Goal: Entertainment & Leisure: Browse casually

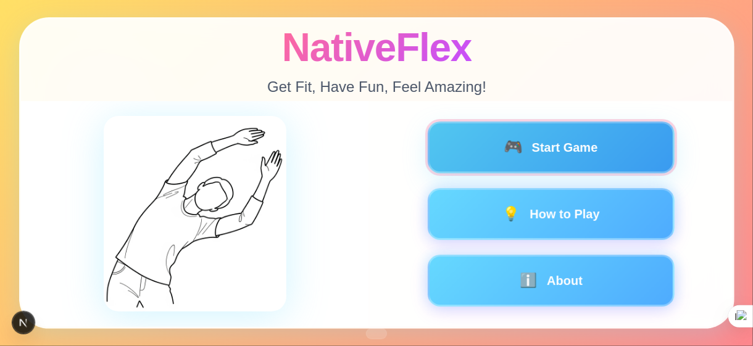
click at [624, 149] on button "🎮 Start Game" at bounding box center [550, 148] width 247 height 52
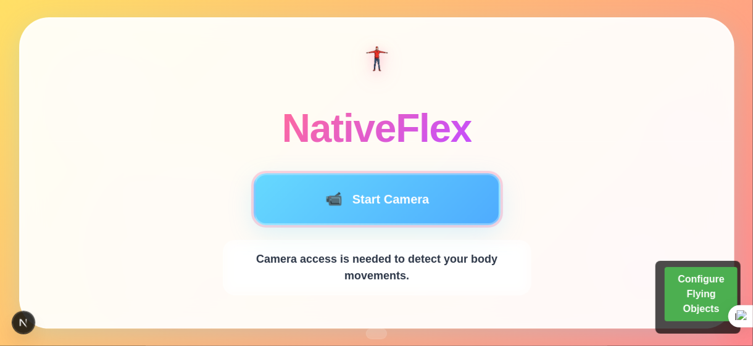
click at [356, 208] on button "📹 Start Camera" at bounding box center [376, 199] width 247 height 52
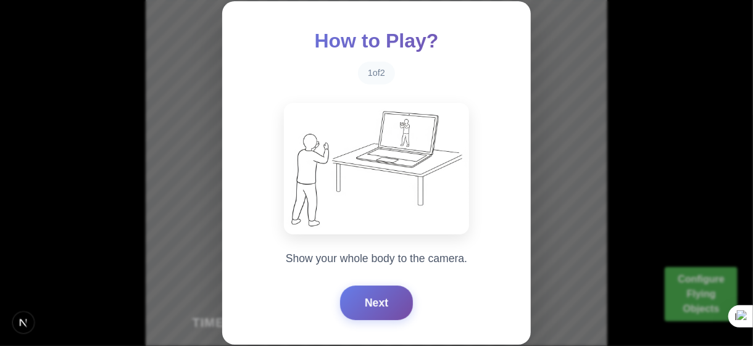
click at [382, 300] on button "Next" at bounding box center [376, 303] width 73 height 35
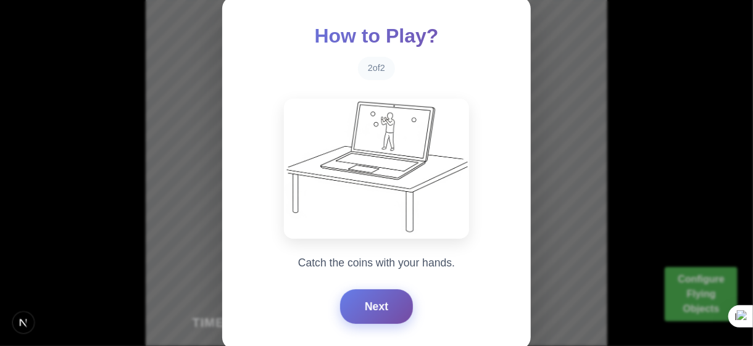
click at [382, 299] on button "Next" at bounding box center [376, 307] width 73 height 35
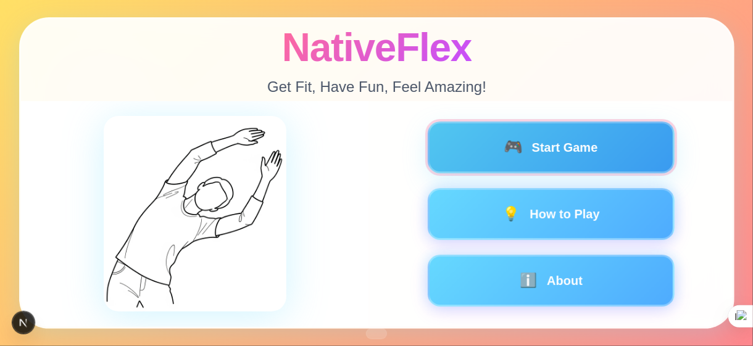
click at [517, 163] on button "🎮 Start Game" at bounding box center [550, 148] width 247 height 52
click at [572, 151] on button "🎮 Start Game" at bounding box center [550, 148] width 247 height 52
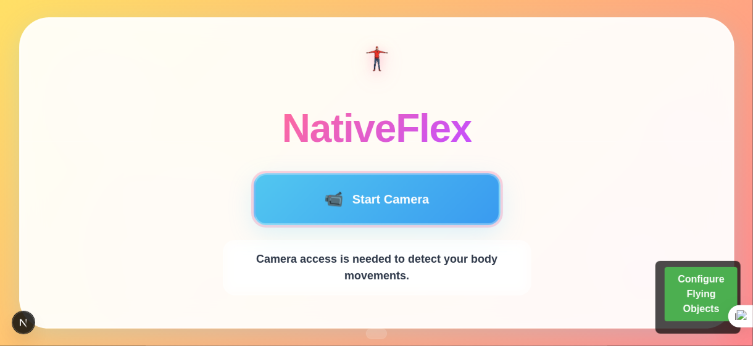
click at [428, 225] on button "📹 Start Camera" at bounding box center [376, 199] width 247 height 52
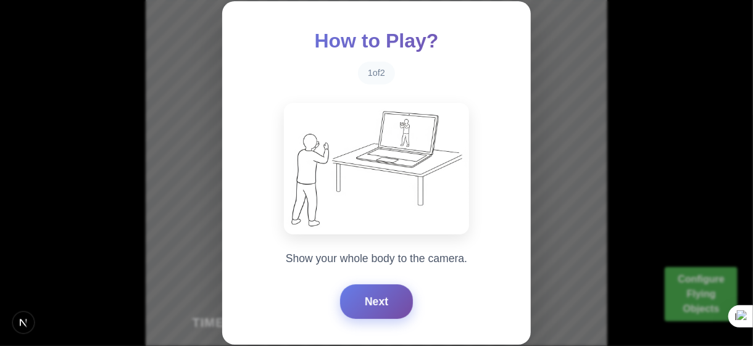
click at [372, 302] on button "Next" at bounding box center [376, 302] width 73 height 35
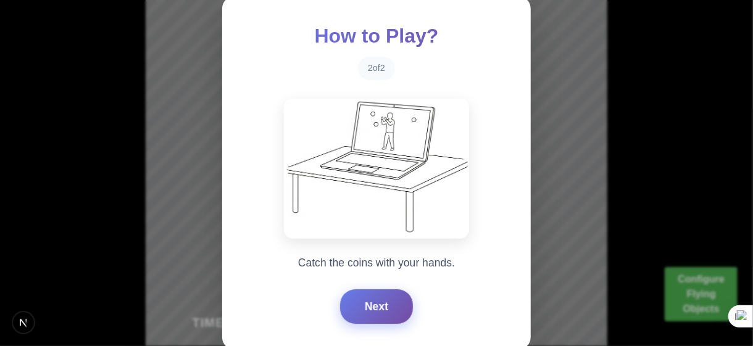
click at [386, 305] on button "Next" at bounding box center [376, 307] width 73 height 35
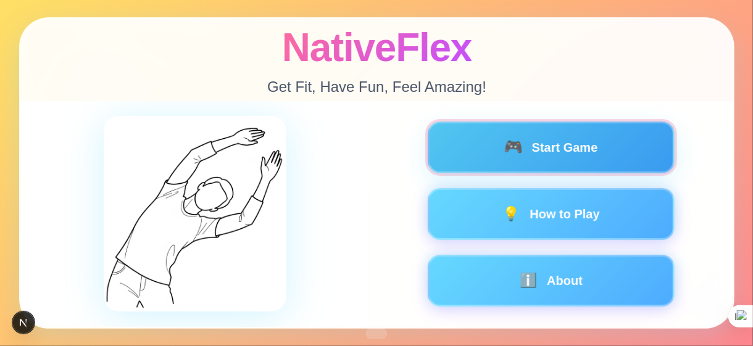
click at [585, 145] on button "🎮 Start Game" at bounding box center [550, 148] width 247 height 52
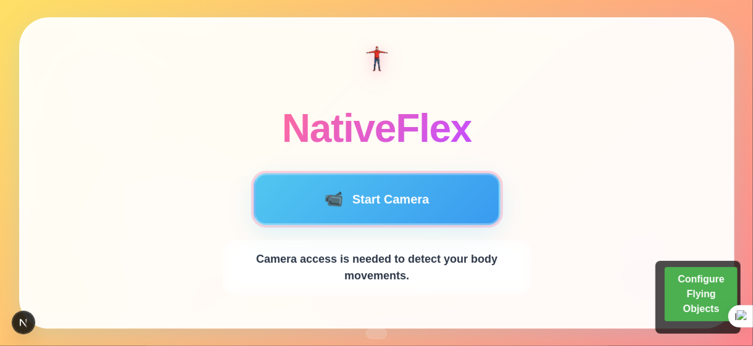
click at [382, 187] on button "📹 Start Camera" at bounding box center [376, 199] width 247 height 52
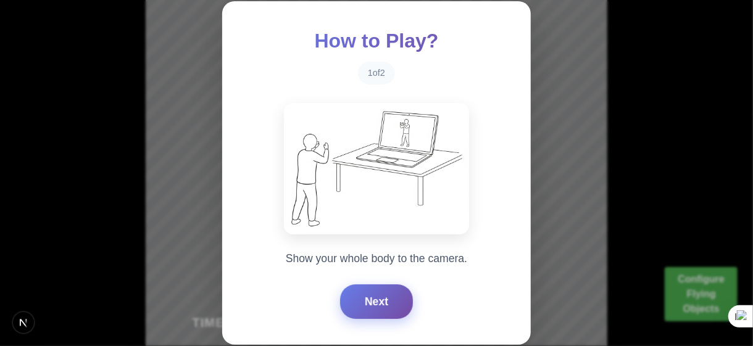
click at [369, 296] on button "Next" at bounding box center [376, 302] width 73 height 35
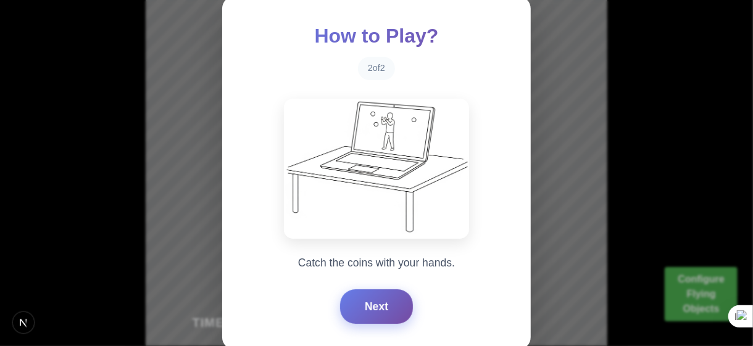
click at [371, 301] on button "Next" at bounding box center [376, 307] width 73 height 35
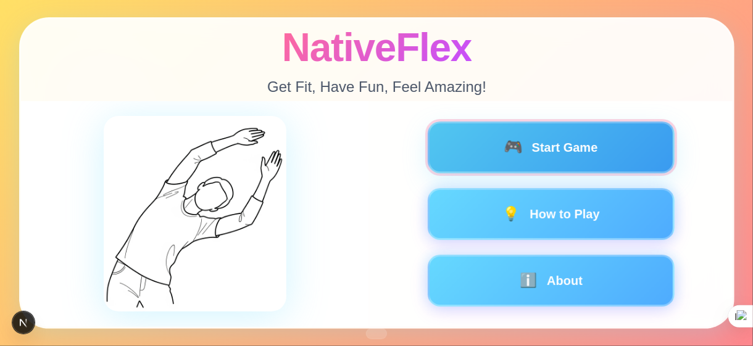
click at [507, 163] on button "🎮 Start Game" at bounding box center [550, 148] width 247 height 52
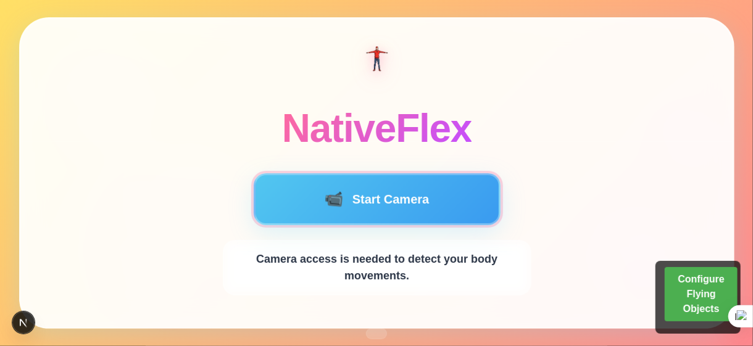
click at [364, 209] on button "📹 Start Camera" at bounding box center [376, 199] width 247 height 52
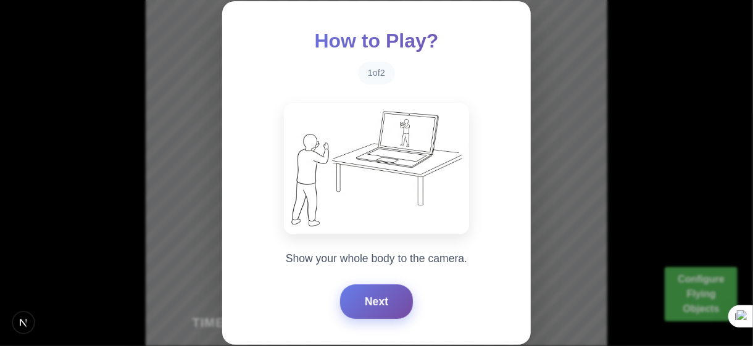
click at [372, 291] on button "Next" at bounding box center [376, 302] width 73 height 35
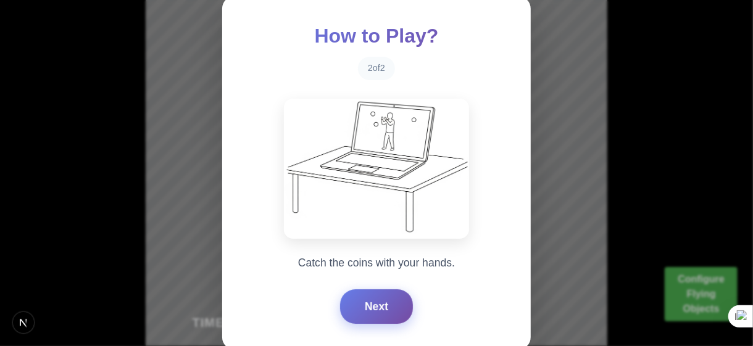
click at [376, 302] on button "Next" at bounding box center [376, 307] width 73 height 35
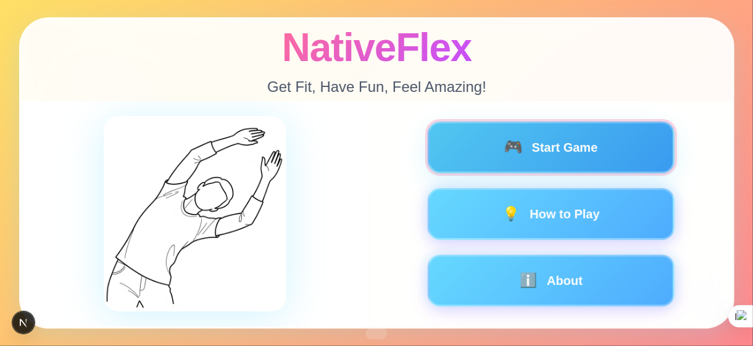
click at [477, 168] on button "🎮 Start Game" at bounding box center [550, 148] width 247 height 52
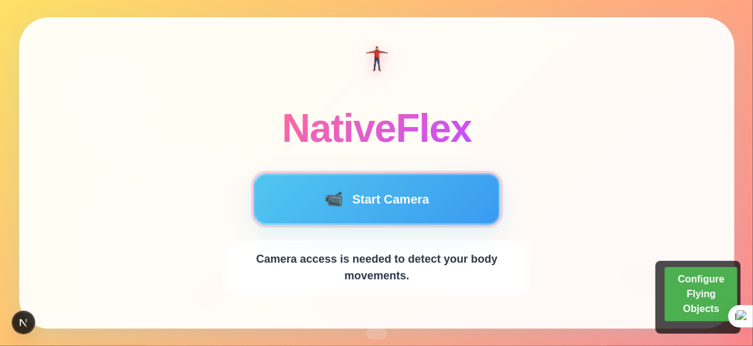
click at [452, 203] on button "📹 Start Camera" at bounding box center [376, 199] width 247 height 52
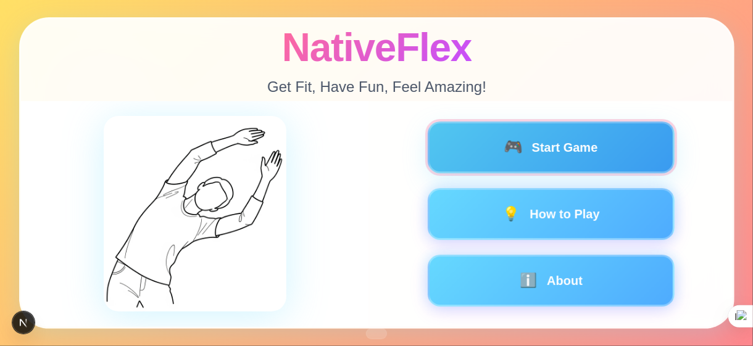
click at [592, 144] on button "🎮 Start Game" at bounding box center [550, 148] width 247 height 52
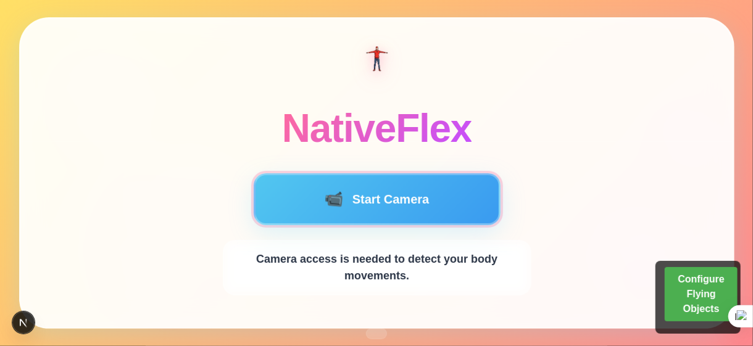
click at [388, 197] on button "📹 Start Camera" at bounding box center [376, 199] width 247 height 52
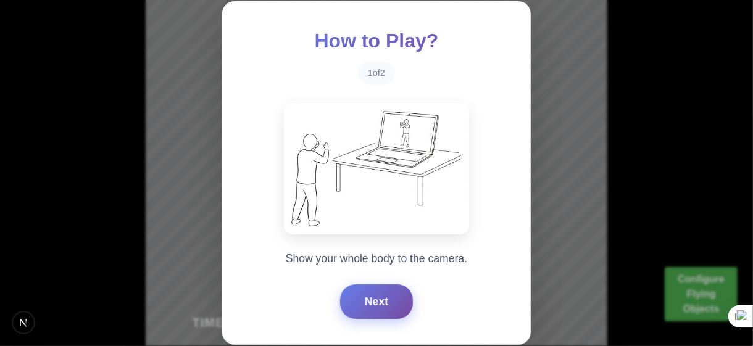
click at [387, 302] on button "Next" at bounding box center [376, 302] width 73 height 35
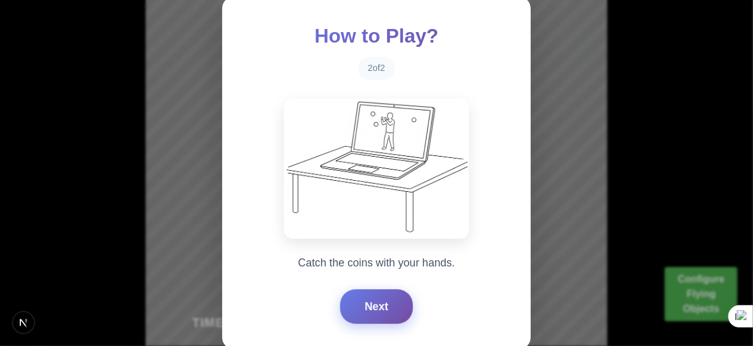
click at [386, 300] on button "Next" at bounding box center [376, 307] width 73 height 35
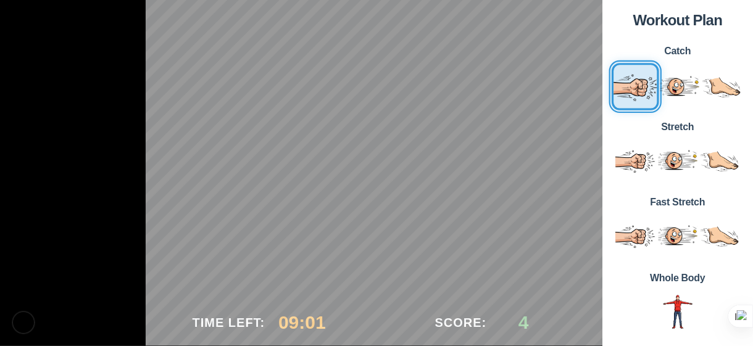
click at [633, 80] on img at bounding box center [635, 87] width 48 height 48
click at [633, 89] on img at bounding box center [635, 87] width 48 height 48
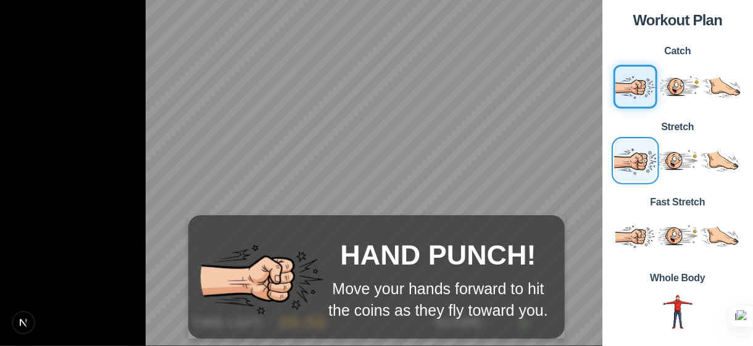
click at [637, 160] on img at bounding box center [635, 160] width 46 height 46
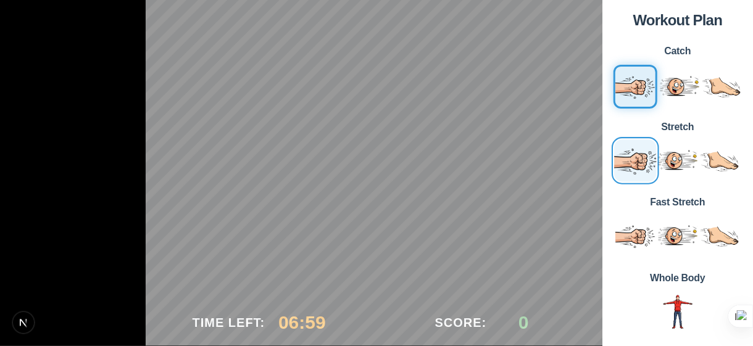
click at [638, 150] on img at bounding box center [635, 160] width 46 height 46
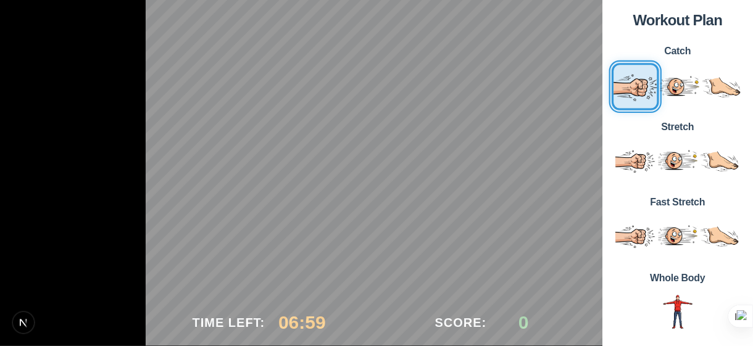
click at [636, 78] on img at bounding box center [635, 87] width 48 height 48
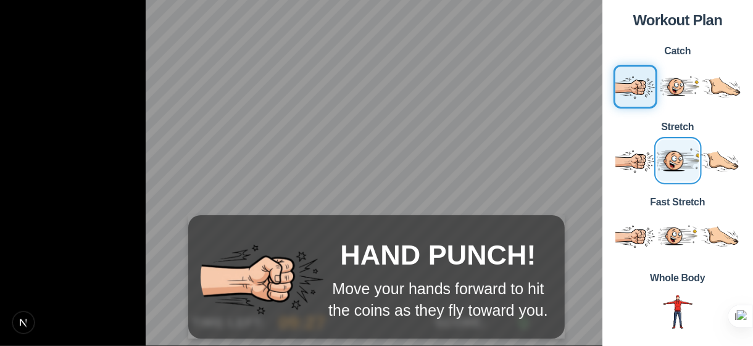
click at [670, 162] on img at bounding box center [677, 160] width 46 height 46
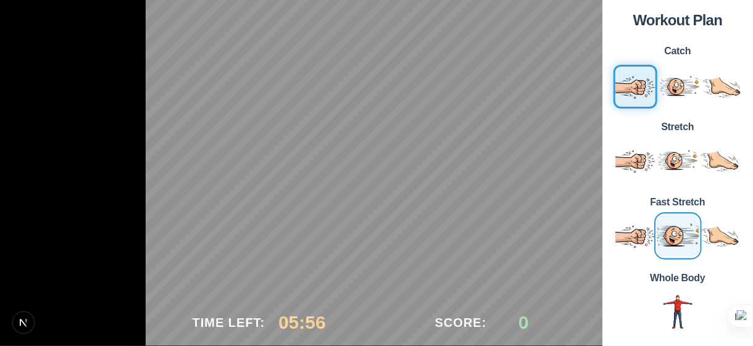
click at [677, 233] on img at bounding box center [677, 236] width 46 height 46
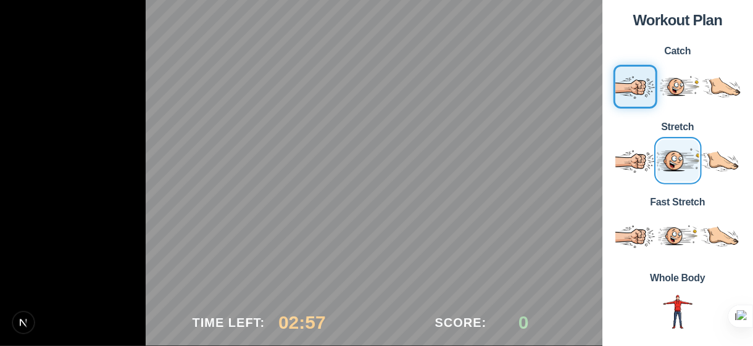
click at [678, 164] on img at bounding box center [677, 160] width 46 height 46
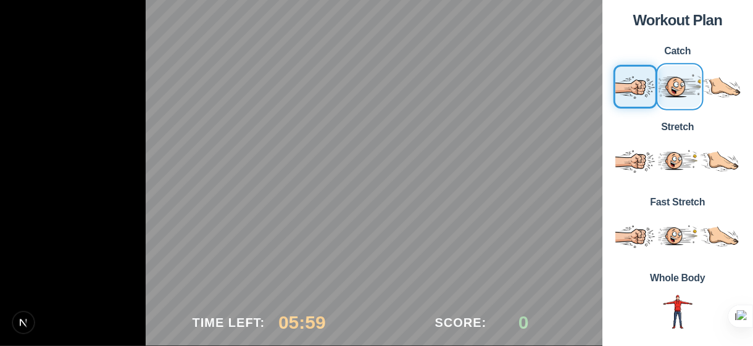
click at [674, 86] on img at bounding box center [679, 87] width 46 height 46
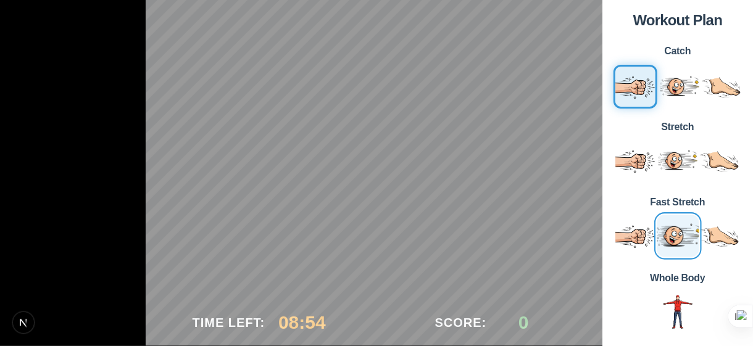
click at [676, 242] on img at bounding box center [677, 236] width 46 height 46
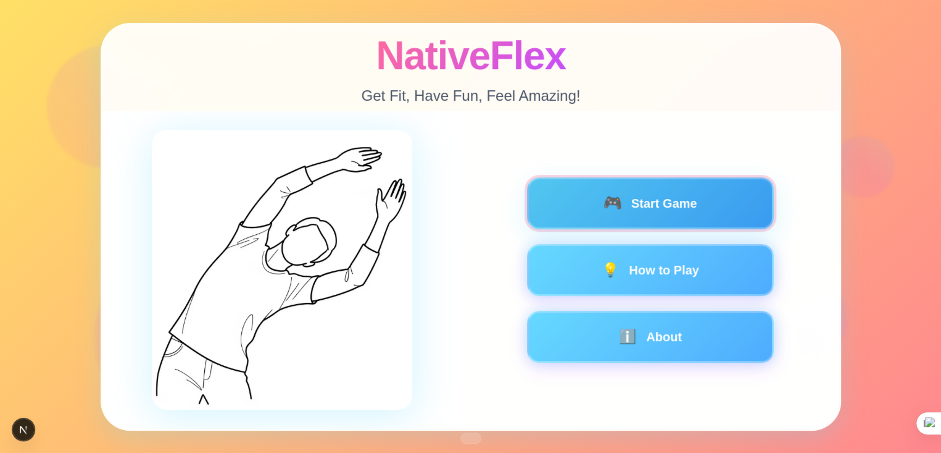
click at [574, 227] on button "🎮 Start Game" at bounding box center [650, 203] width 247 height 52
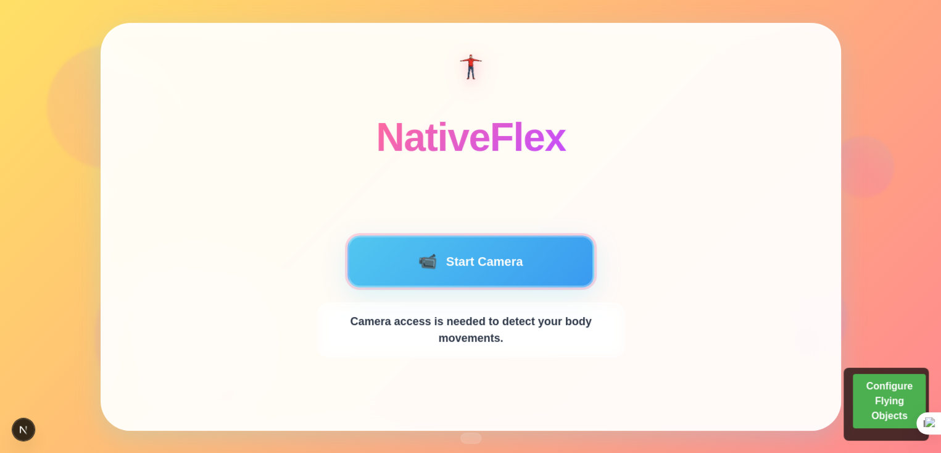
click at [519, 250] on button "📹 Start Camera" at bounding box center [471, 261] width 247 height 52
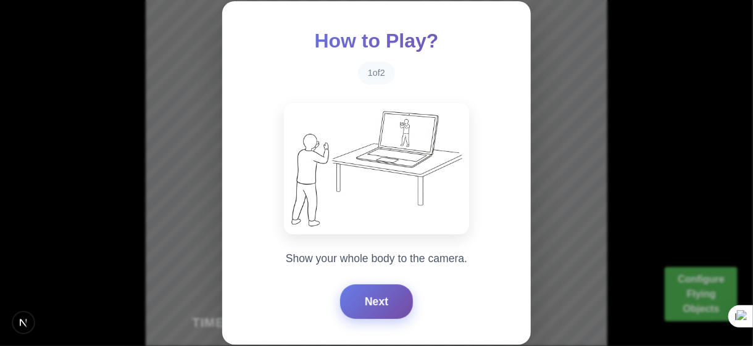
click at [373, 306] on button "Next" at bounding box center [376, 302] width 73 height 35
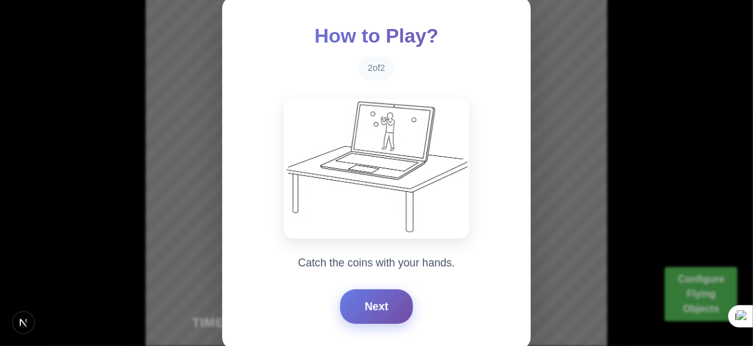
click at [380, 304] on button "Next" at bounding box center [376, 307] width 73 height 35
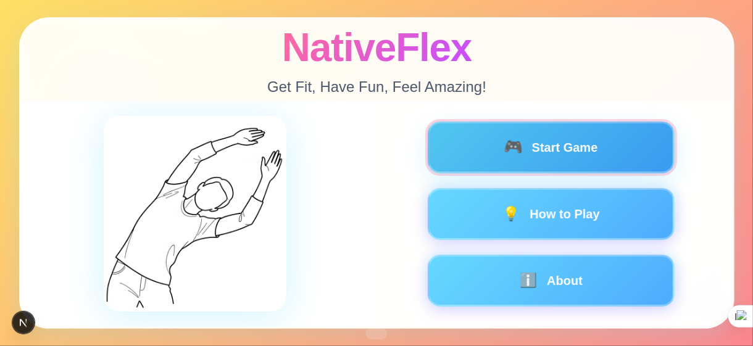
click at [559, 143] on button "🎮 Start Game" at bounding box center [550, 148] width 247 height 52
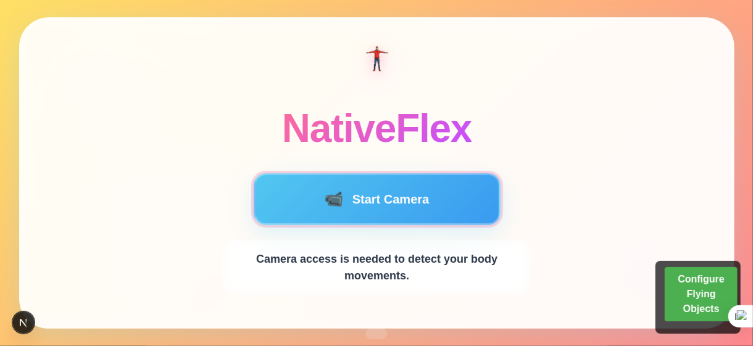
click at [317, 184] on button "📹 Start Camera" at bounding box center [376, 199] width 247 height 52
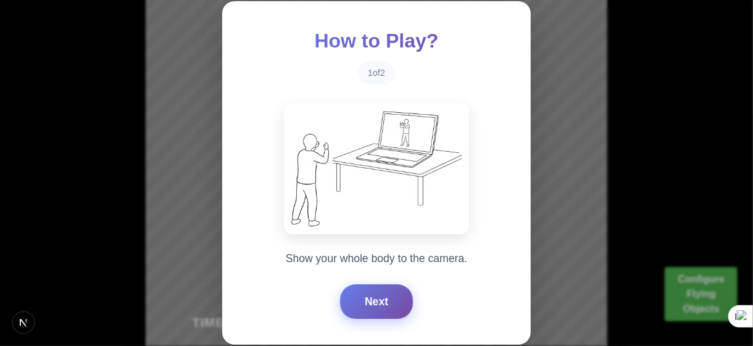
click at [374, 304] on button "Next" at bounding box center [376, 302] width 73 height 35
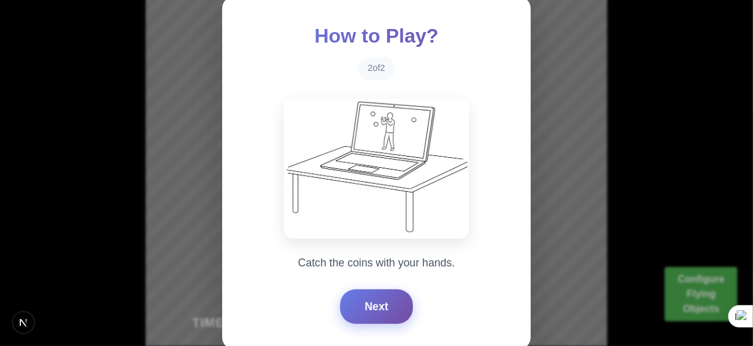
click at [378, 304] on button "Next" at bounding box center [376, 307] width 73 height 35
